Goal: Unclear: Browse casually

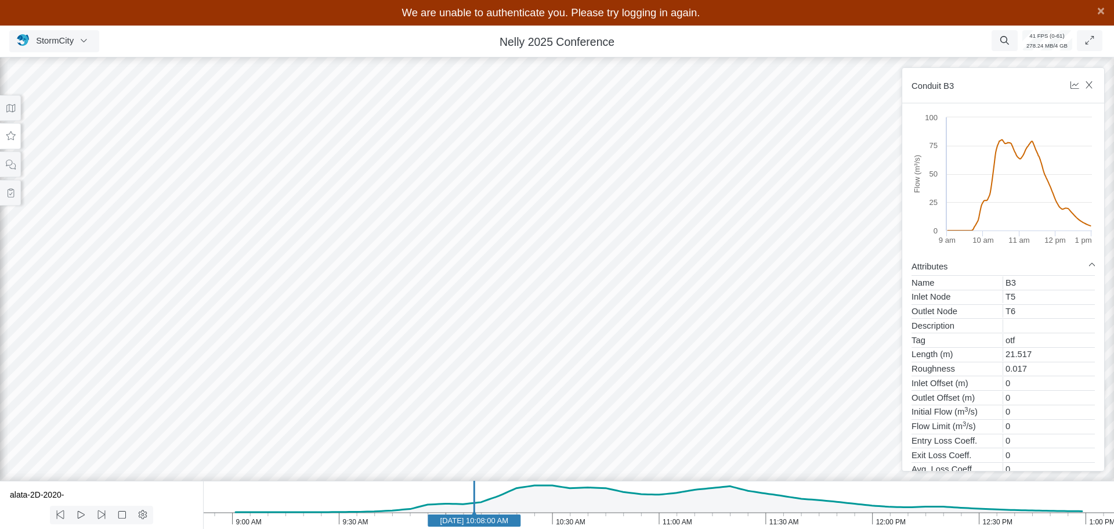
drag, startPoint x: 754, startPoint y: 287, endPoint x: 384, endPoint y: 274, distance: 370.4
drag, startPoint x: 358, startPoint y: 343, endPoint x: 608, endPoint y: 303, distance: 252.7
click at [608, 303] on div at bounding box center [557, 279] width 1114 height 499
drag, startPoint x: 185, startPoint y: 348, endPoint x: 281, endPoint y: 313, distance: 101.9
click at [281, 313] on div at bounding box center [557, 279] width 1114 height 499
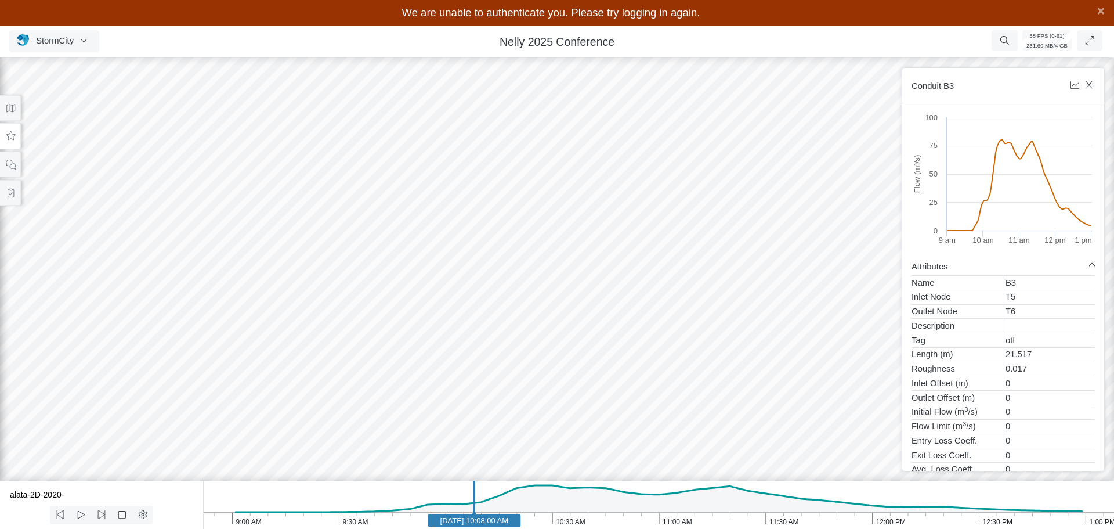
drag, startPoint x: 327, startPoint y: 335, endPoint x: 221, endPoint y: 309, distance: 109.5
drag, startPoint x: 349, startPoint y: 336, endPoint x: 555, endPoint y: 352, distance: 207.2
drag, startPoint x: 255, startPoint y: 293, endPoint x: 382, endPoint y: 313, distance: 128.6
drag, startPoint x: 146, startPoint y: 274, endPoint x: 378, endPoint y: 308, distance: 233.9
click at [378, 308] on div at bounding box center [557, 279] width 1114 height 499
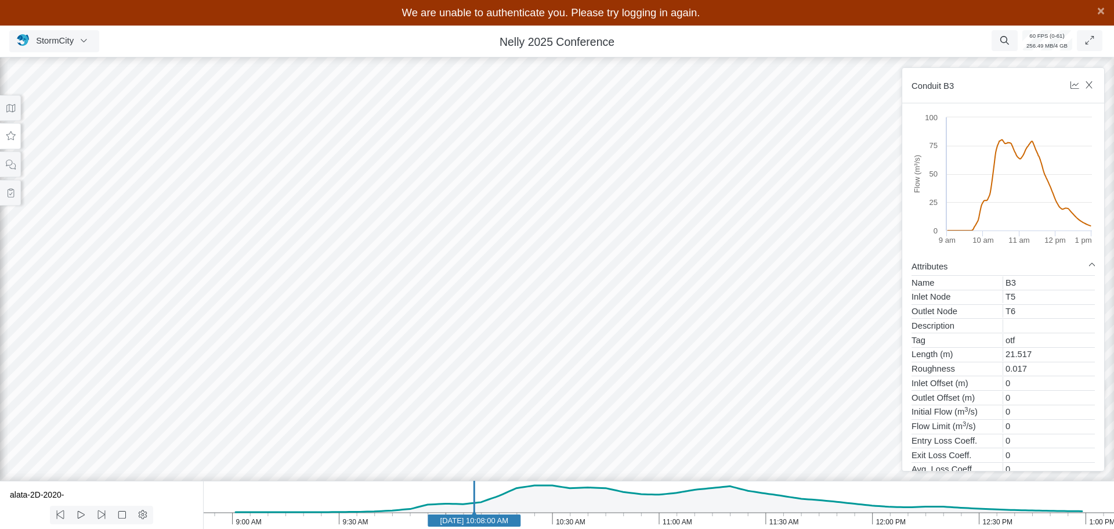
drag, startPoint x: 279, startPoint y: 281, endPoint x: 370, endPoint y: 281, distance: 91.1
drag, startPoint x: 456, startPoint y: 313, endPoint x: 694, endPoint y: 313, distance: 238.5
click at [693, 313] on div at bounding box center [557, 279] width 1114 height 499
drag, startPoint x: 255, startPoint y: 306, endPoint x: 327, endPoint y: 297, distance: 72.6
click at [374, 332] on div at bounding box center [557, 279] width 1114 height 499
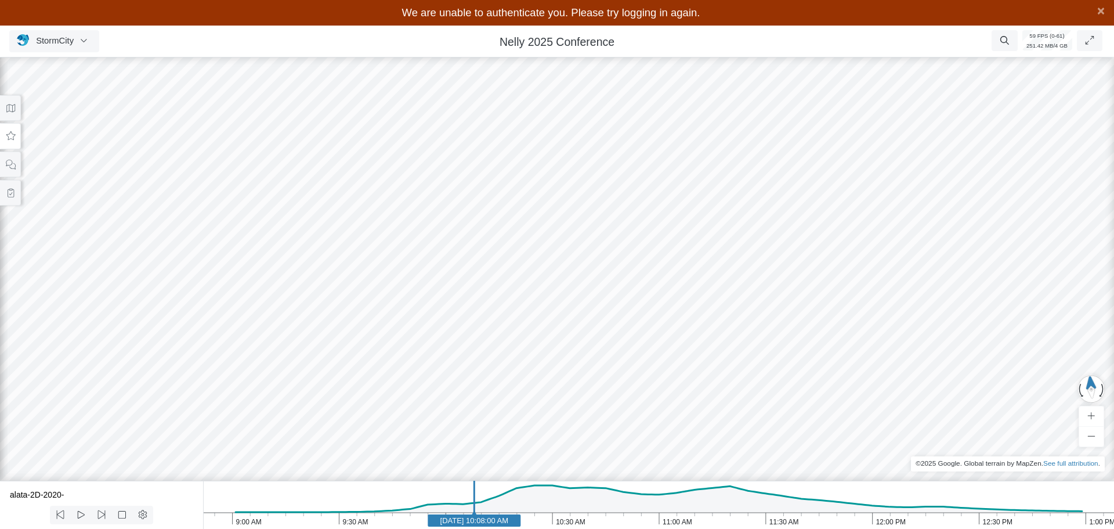
click at [368, 407] on div at bounding box center [557, 279] width 1114 height 499
click at [446, 374] on div at bounding box center [557, 279] width 1114 height 499
click at [433, 396] on div at bounding box center [557, 279] width 1114 height 499
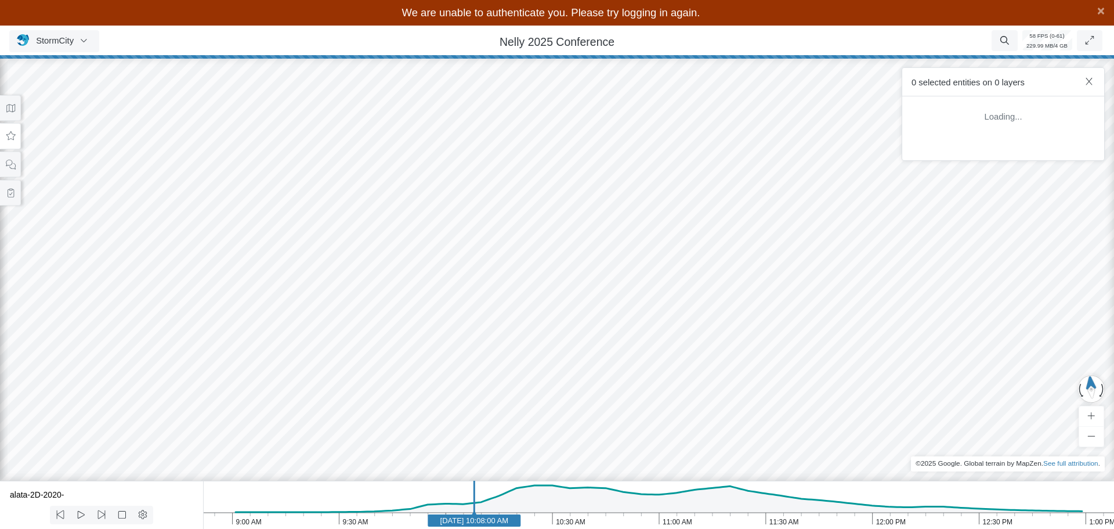
click at [433, 411] on div at bounding box center [557, 279] width 1114 height 499
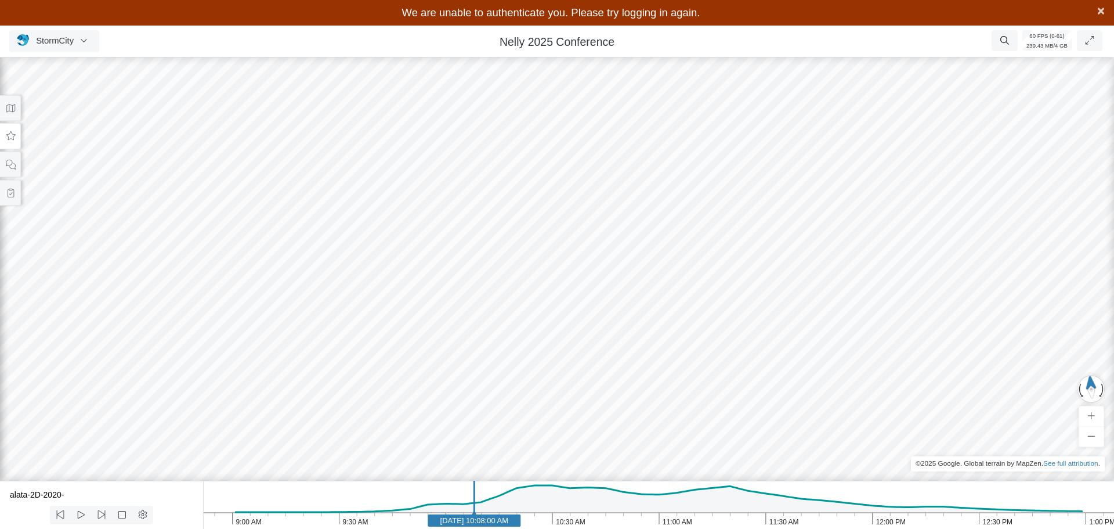
click at [1102, 17] on span "×" at bounding box center [1101, 10] width 8 height 15
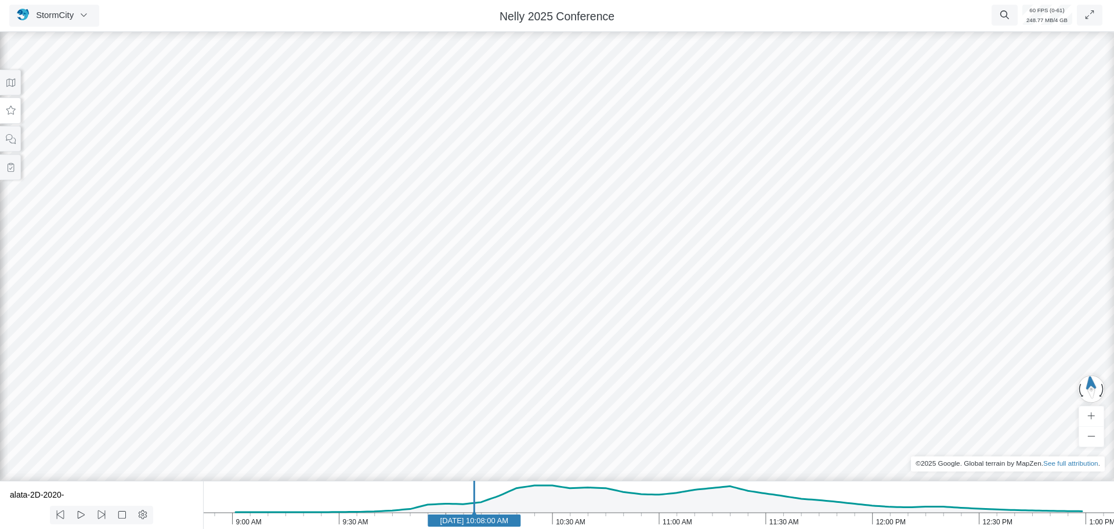
click at [245, 312] on div at bounding box center [557, 279] width 1114 height 499
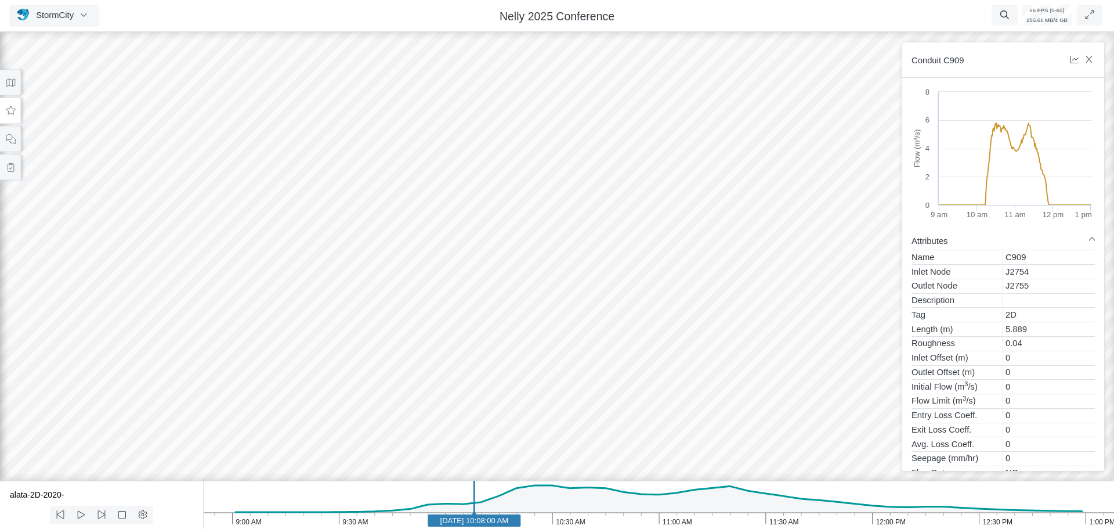
drag, startPoint x: 173, startPoint y: 297, endPoint x: 409, endPoint y: 248, distance: 240.6
click at [409, 248] on div at bounding box center [557, 279] width 1114 height 499
drag, startPoint x: 556, startPoint y: 279, endPoint x: 276, endPoint y: 283, distance: 279.7
drag, startPoint x: 536, startPoint y: 254, endPoint x: 265, endPoint y: 286, distance: 272.2
drag, startPoint x: 525, startPoint y: 251, endPoint x: 330, endPoint y: 275, distance: 196.4
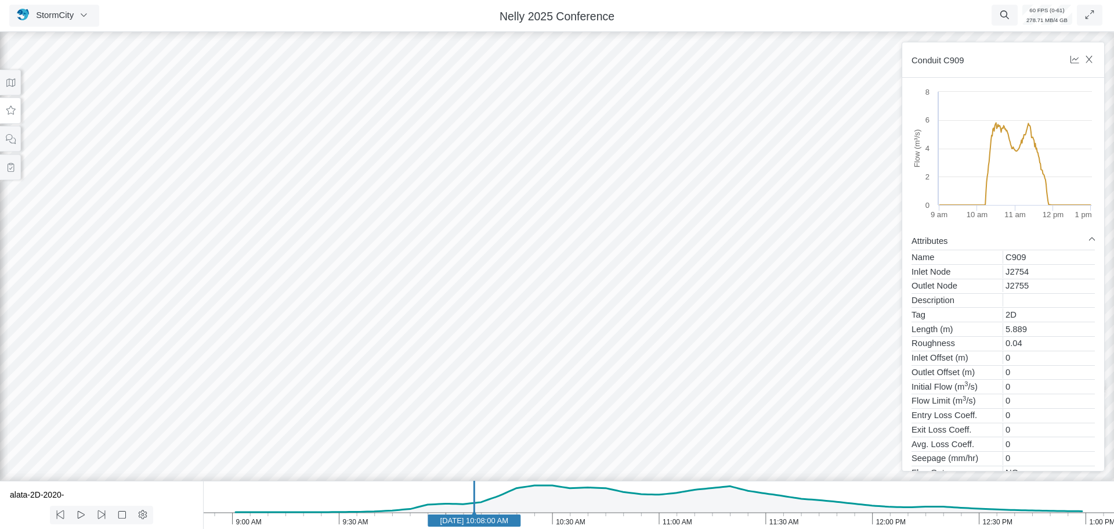
drag, startPoint x: 623, startPoint y: 167, endPoint x: 373, endPoint y: 309, distance: 288.5
click at [334, 342] on div at bounding box center [557, 279] width 1114 height 499
drag, startPoint x: 478, startPoint y: 258, endPoint x: 384, endPoint y: 354, distance: 135.0
click at [384, 354] on div at bounding box center [557, 279] width 1114 height 499
drag, startPoint x: 415, startPoint y: 291, endPoint x: 454, endPoint y: 241, distance: 63.3
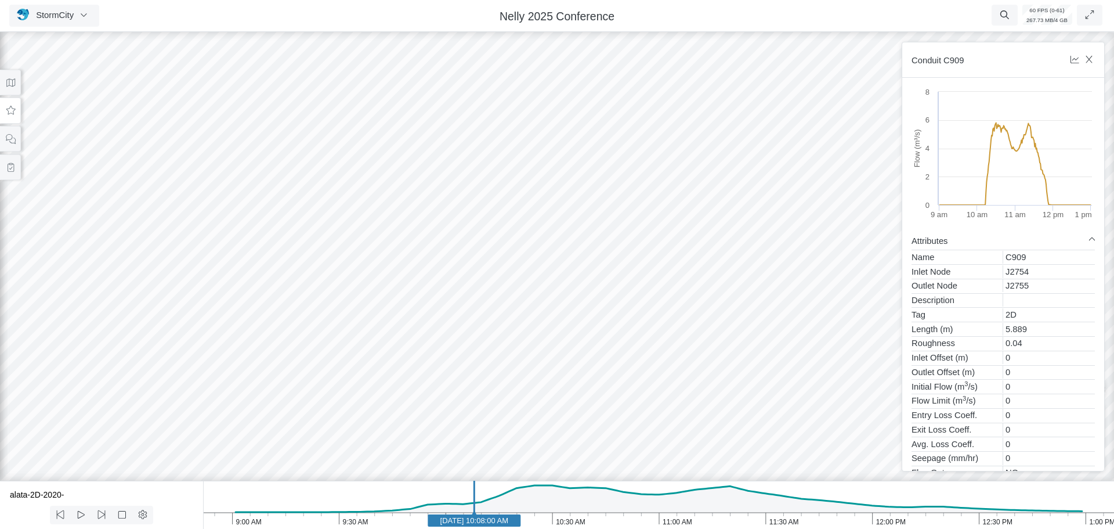
drag, startPoint x: 287, startPoint y: 209, endPoint x: 380, endPoint y: 156, distance: 107.9
click at [380, 156] on div at bounding box center [557, 279] width 1114 height 499
click at [412, 237] on div at bounding box center [557, 279] width 1114 height 499
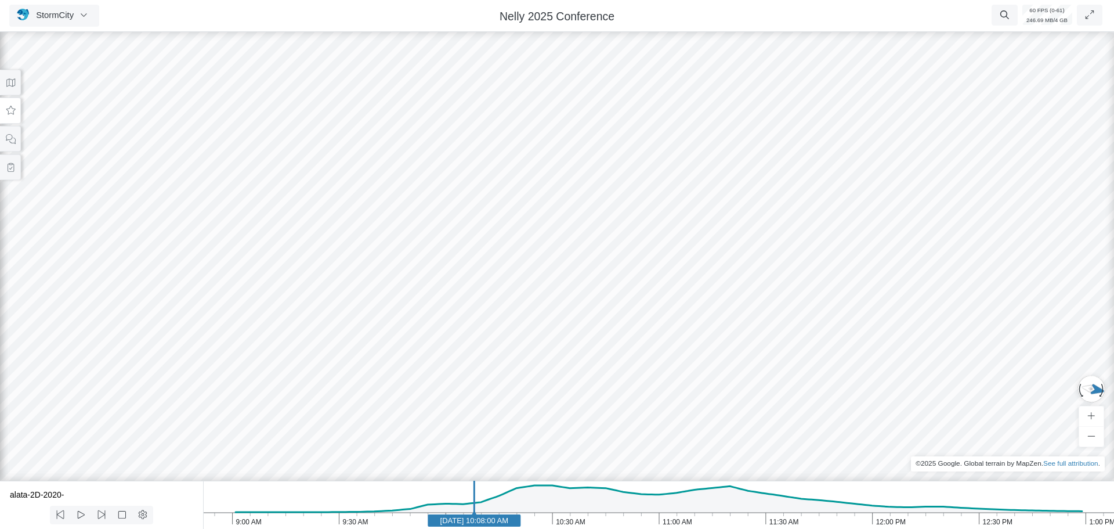
click at [637, 260] on div at bounding box center [557, 279] width 1114 height 499
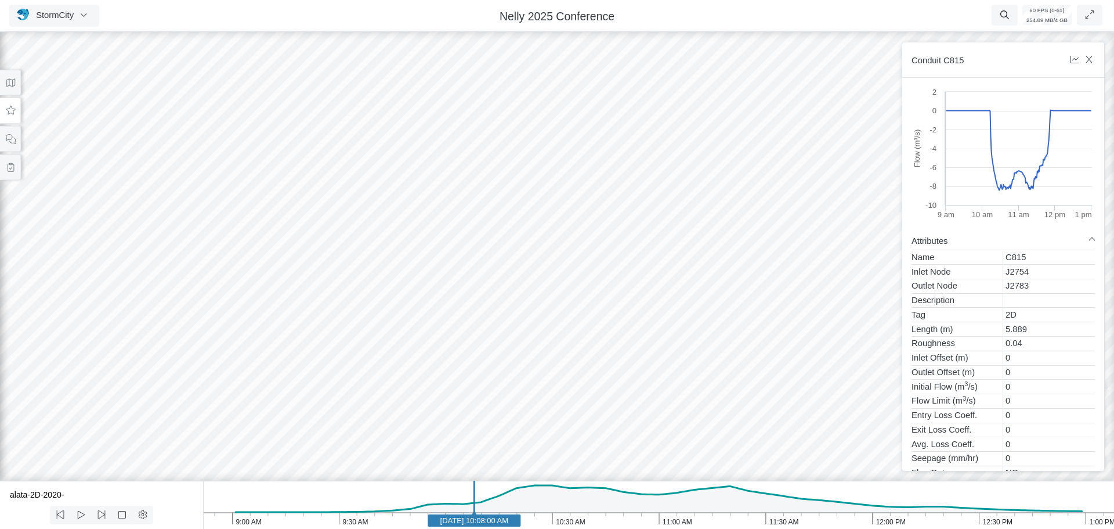
click at [429, 270] on div at bounding box center [557, 279] width 1114 height 499
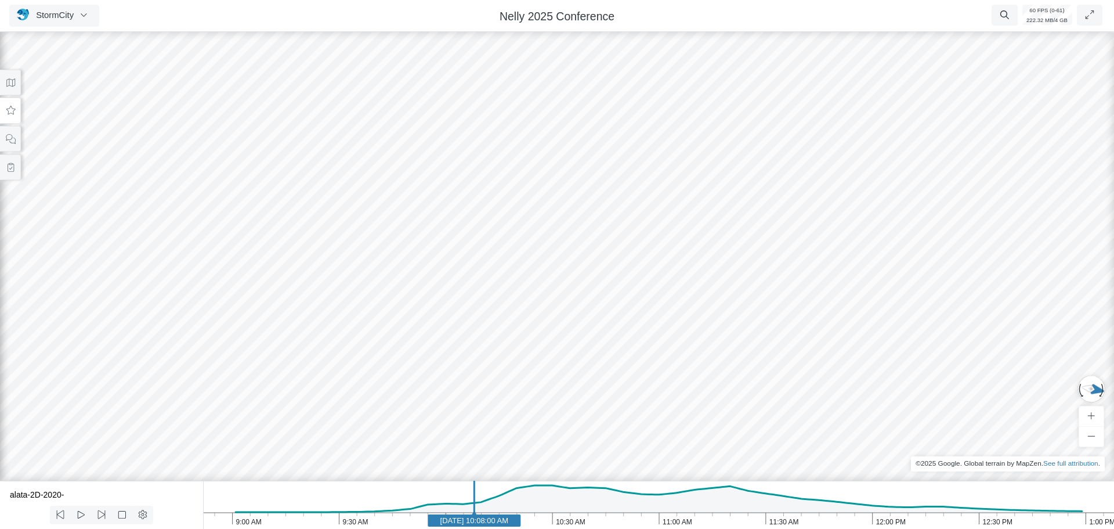
click at [504, 270] on div at bounding box center [557, 279] width 1114 height 499
click at [602, 275] on div at bounding box center [557, 279] width 1114 height 499
click at [675, 277] on div at bounding box center [557, 279] width 1114 height 499
click at [747, 331] on div at bounding box center [557, 279] width 1114 height 499
click at [982, 276] on div at bounding box center [557, 279] width 1114 height 499
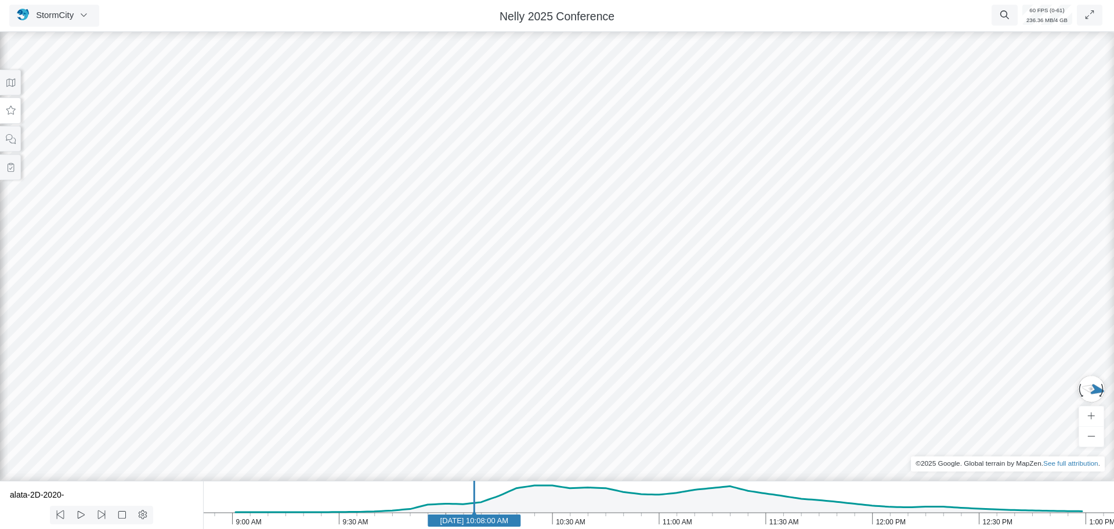
click at [989, 268] on div at bounding box center [557, 279] width 1114 height 499
